Goal: Transaction & Acquisition: Obtain resource

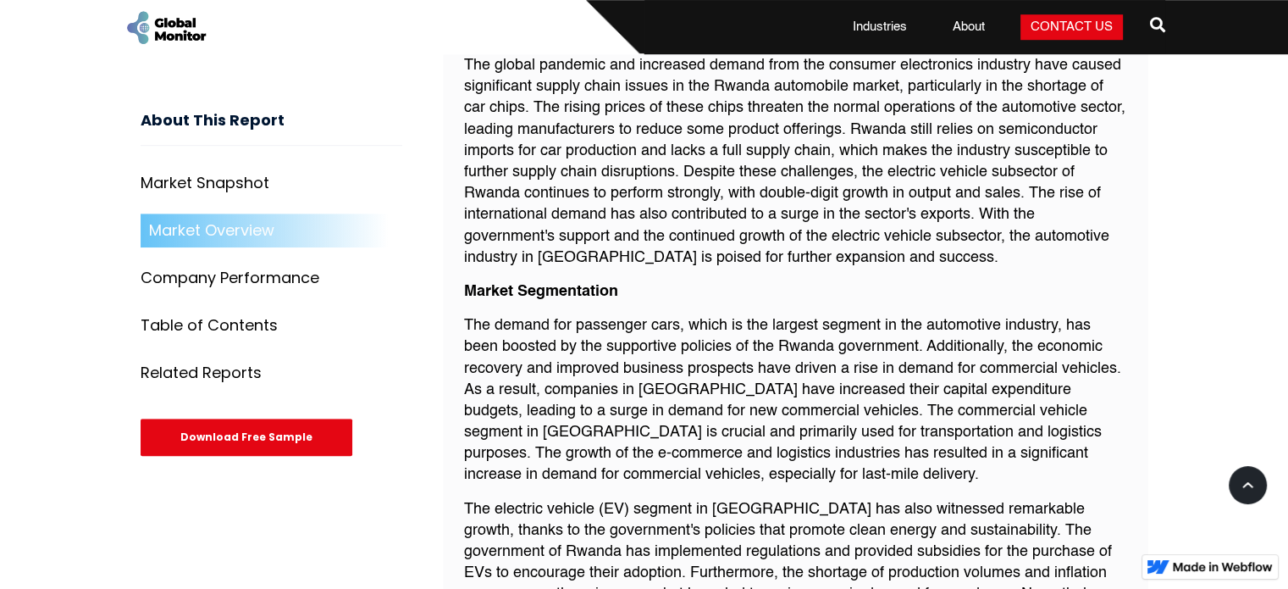
scroll to position [1215, 0]
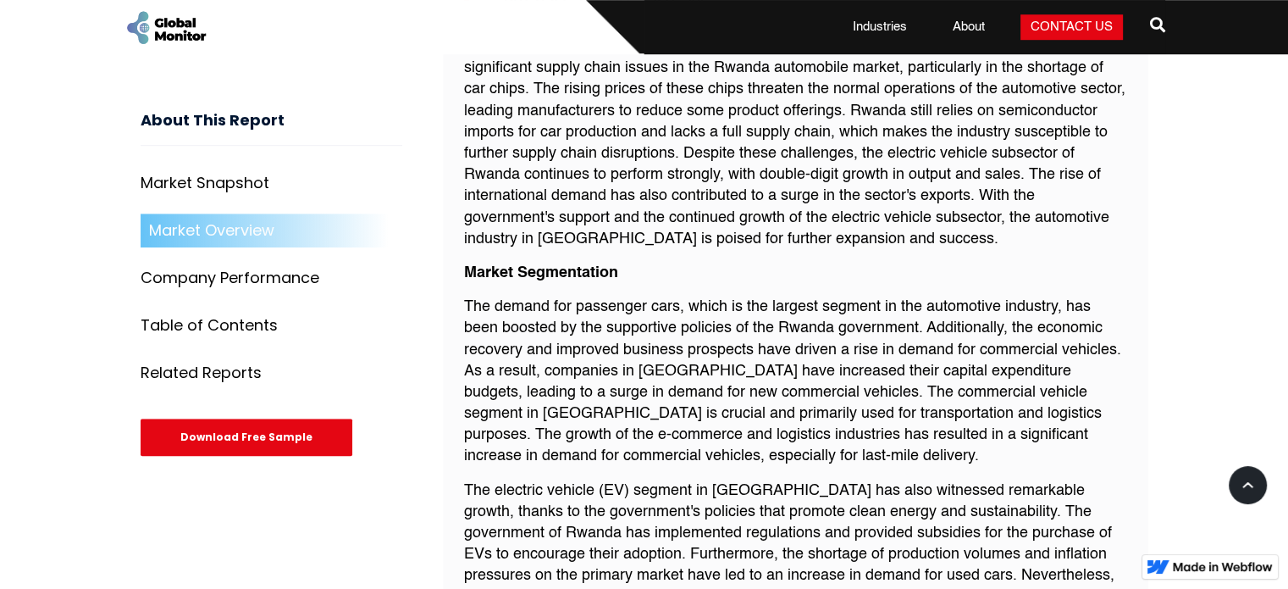
click at [217, 322] on div "Table of Contents" at bounding box center [209, 326] width 137 height 17
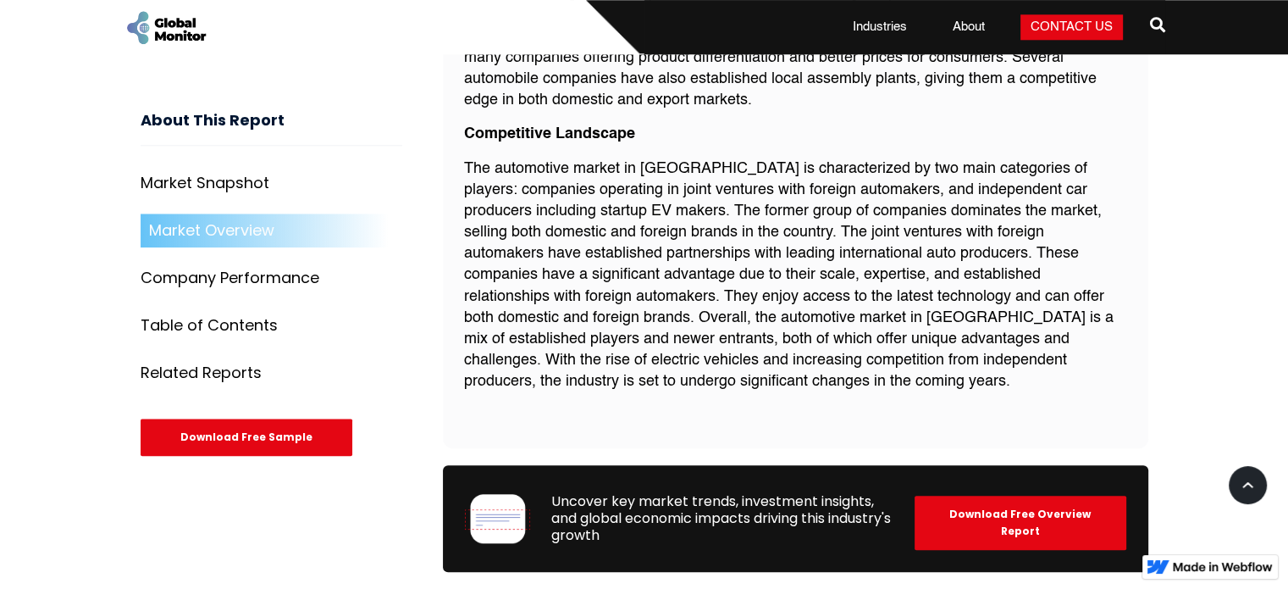
click at [221, 181] on div "Market Snapshot" at bounding box center [205, 183] width 129 height 17
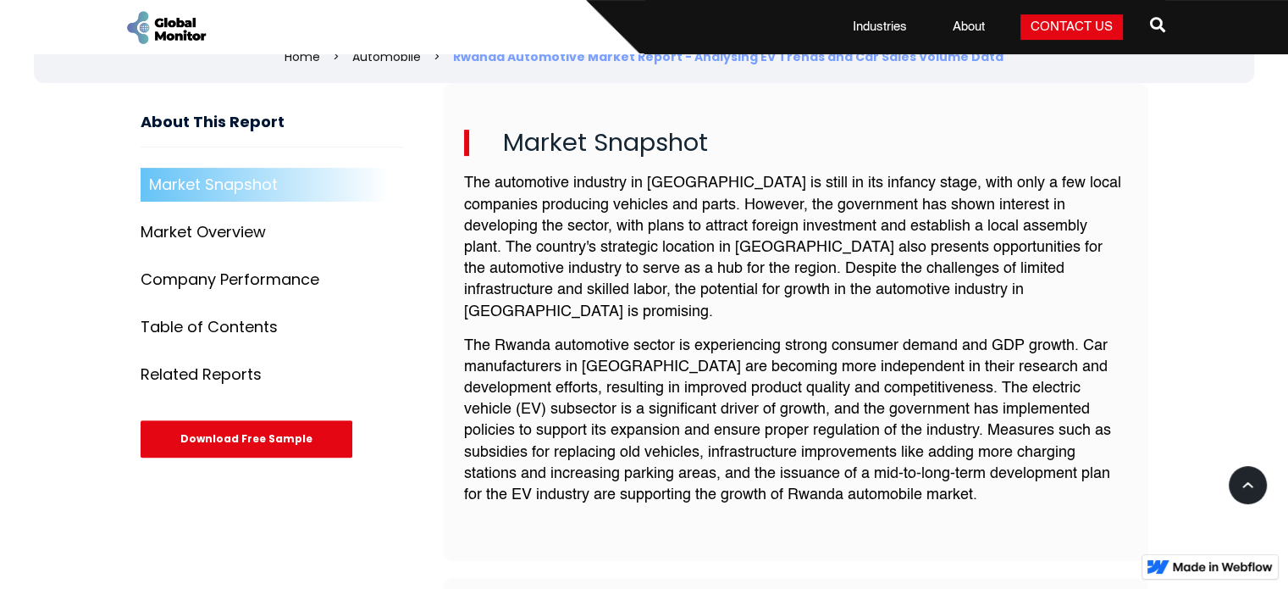
scroll to position [609, 0]
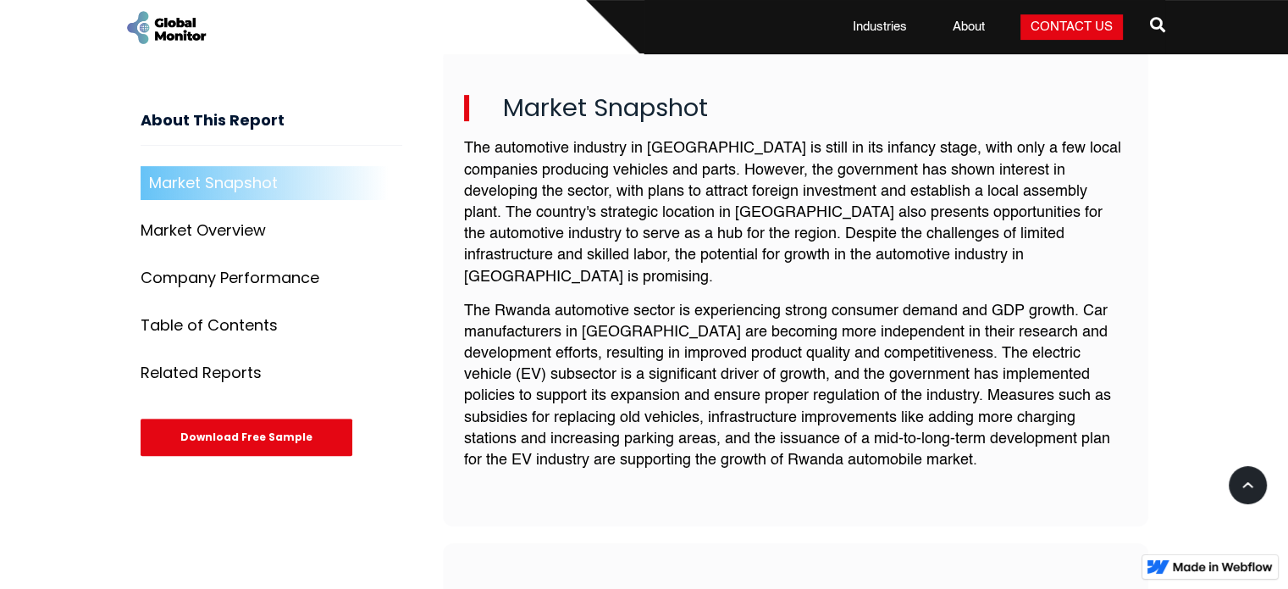
click at [241, 430] on div "Download Free Sample" at bounding box center [247, 437] width 212 height 37
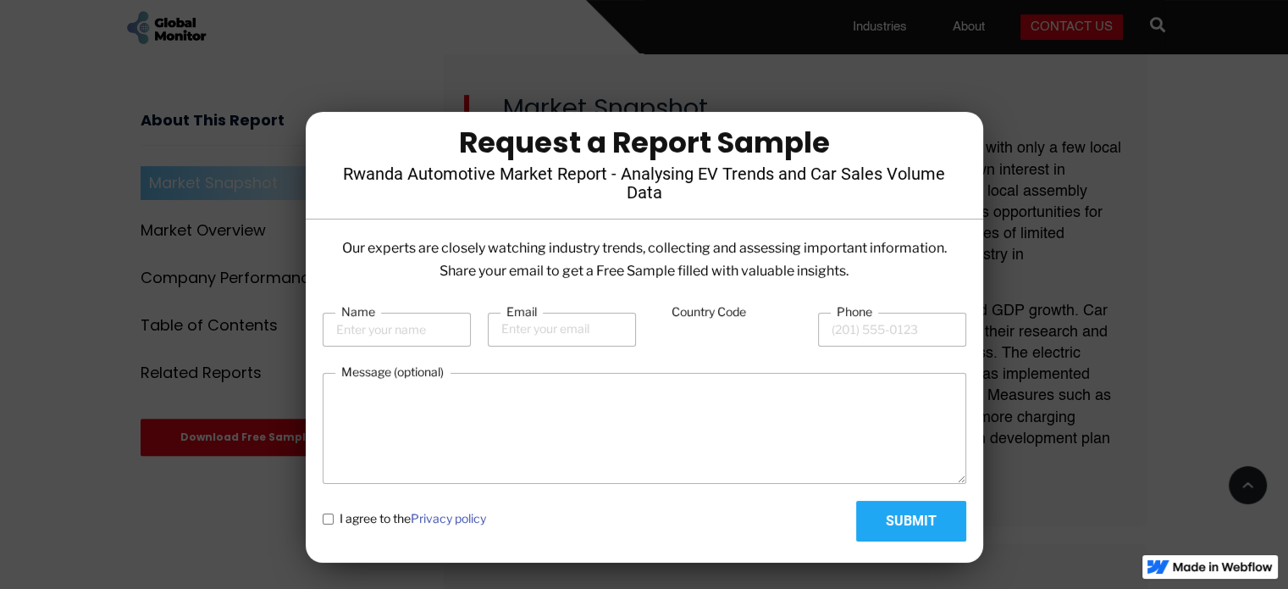
click at [1176, 177] on div at bounding box center [644, 294] width 1288 height 589
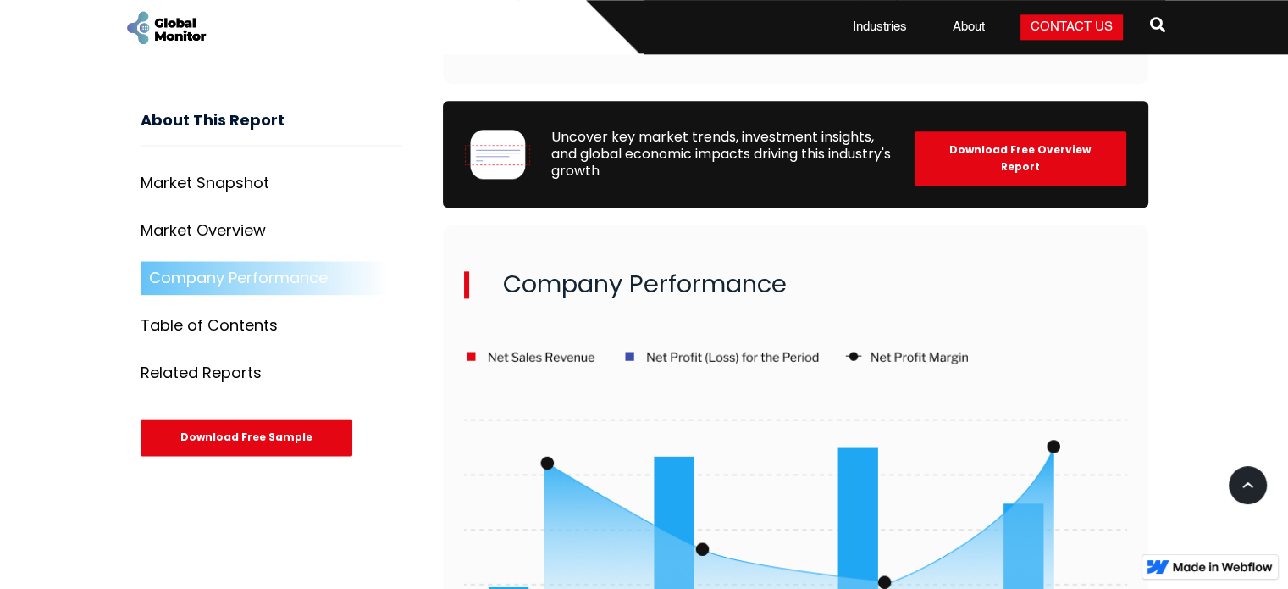
scroll to position [2136, 0]
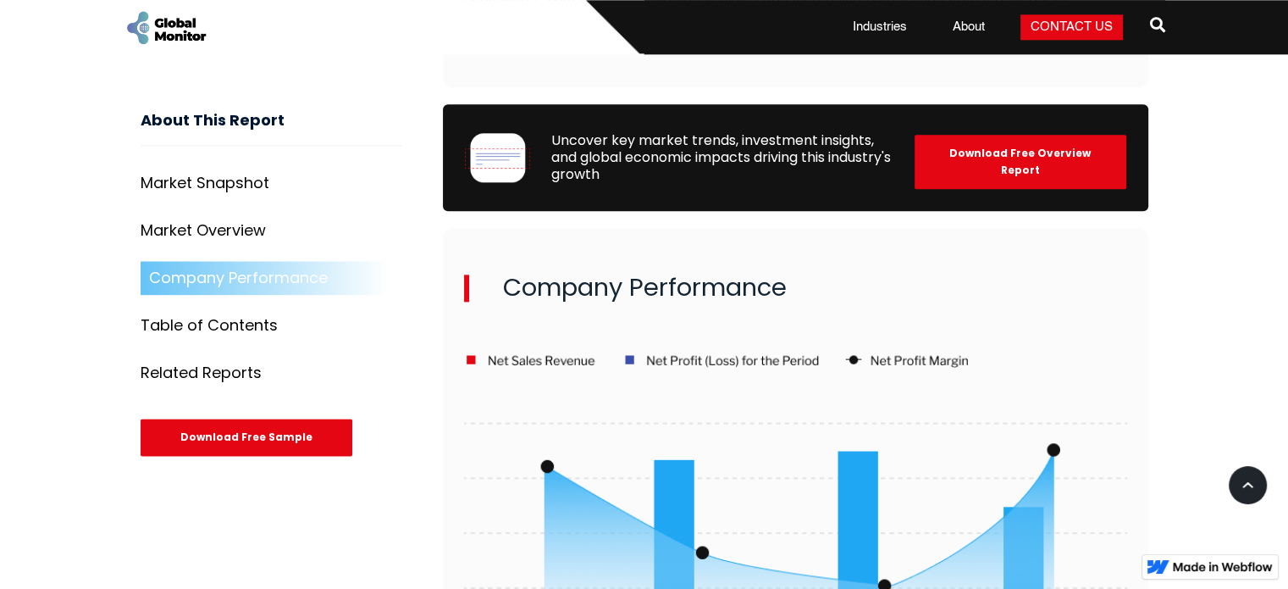
click at [1050, 139] on div "Download Free Overview Report" at bounding box center [1021, 162] width 212 height 54
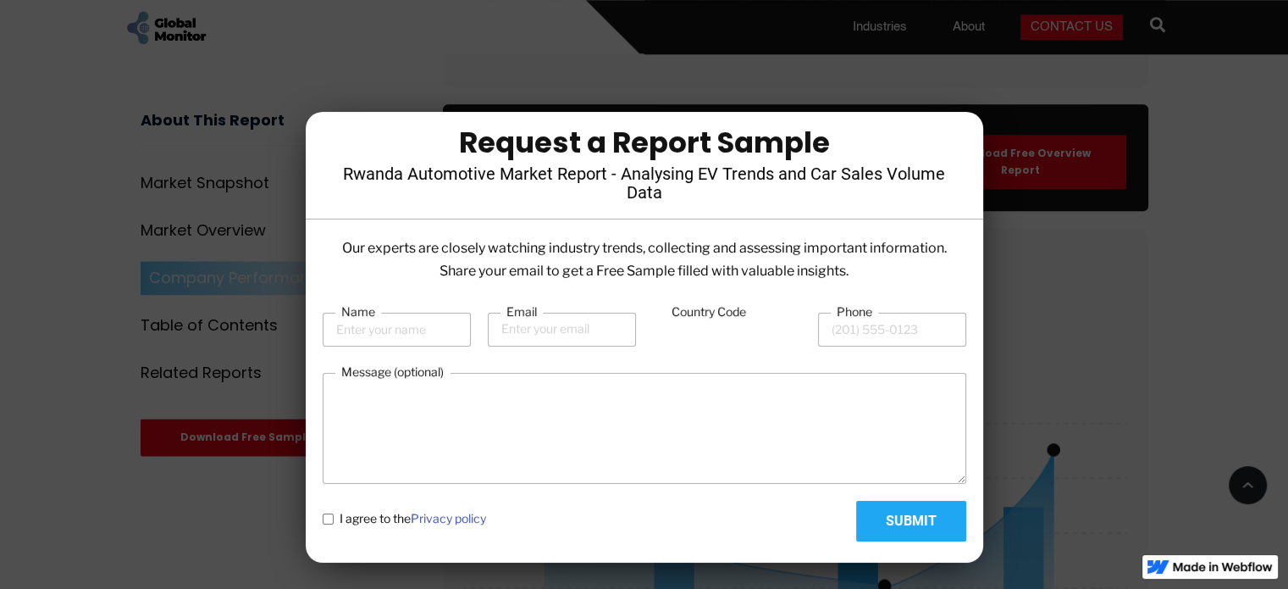
click at [1155, 219] on div at bounding box center [644, 294] width 1288 height 589
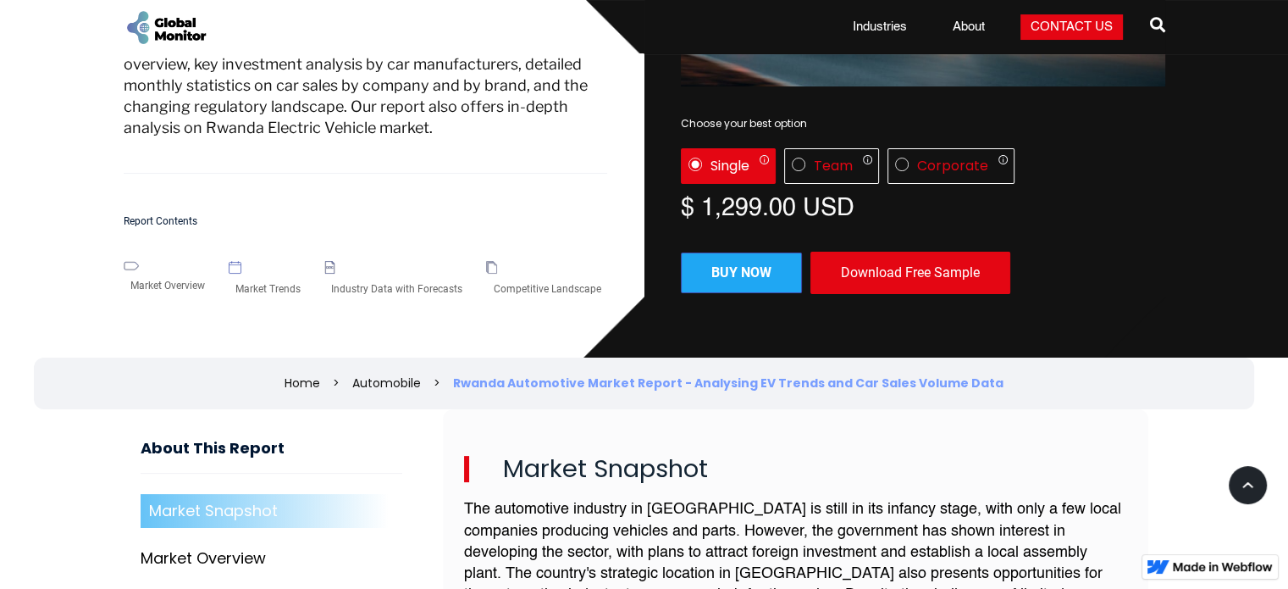
scroll to position [0, 0]
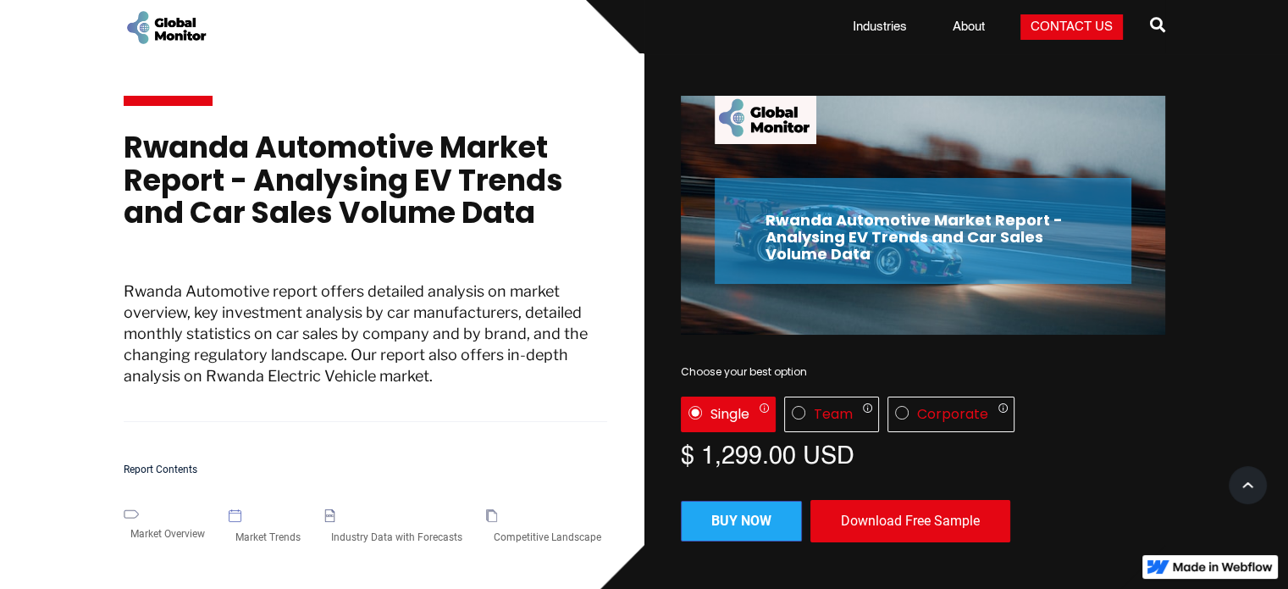
click at [431, 376] on p "Rwanda Automotive report offers detailed analysis on market overview, key inves…" at bounding box center [366, 350] width 484 height 141
